Goal: Information Seeking & Learning: Learn about a topic

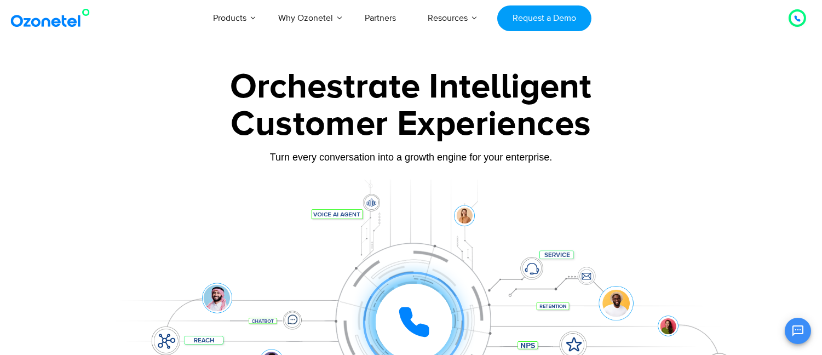
scroll to position [0, 7]
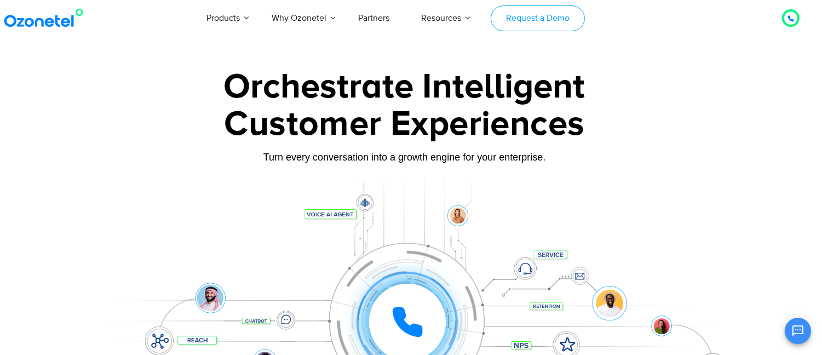
click at [533, 24] on link "Request a Demo" at bounding box center [538, 18] width 94 height 26
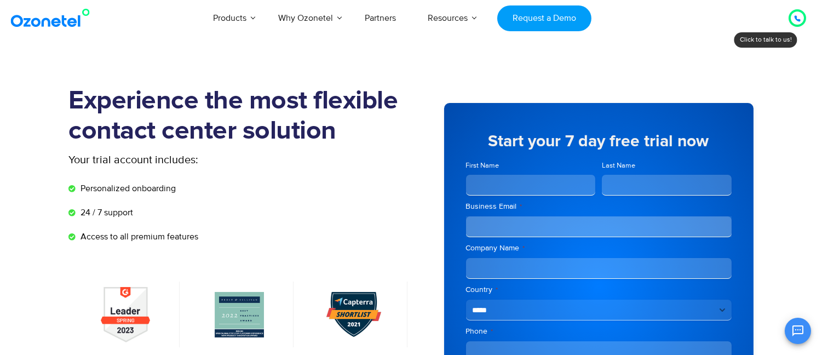
click at [50, 19] on img at bounding box center [52, 18] width 89 height 20
